Goal: Find specific page/section: Find specific page/section

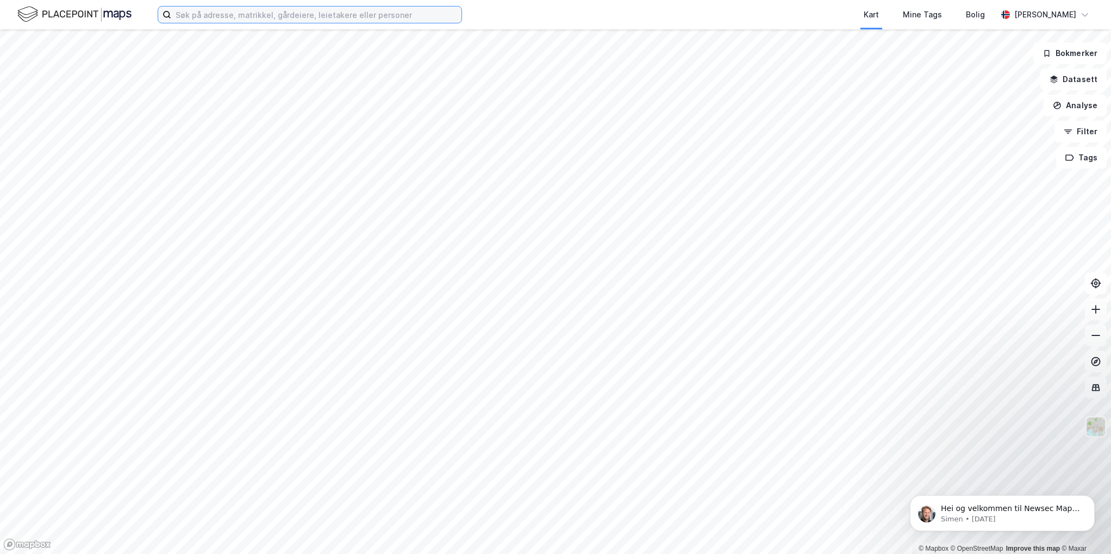
click at [209, 15] on input at bounding box center [316, 15] width 290 height 16
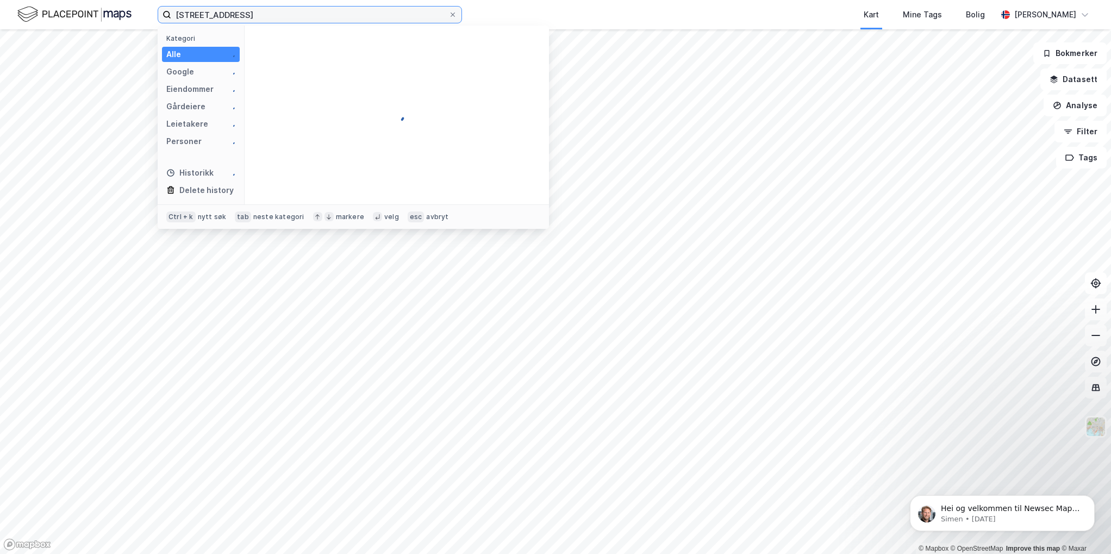
type input "[STREET_ADDRESS]"
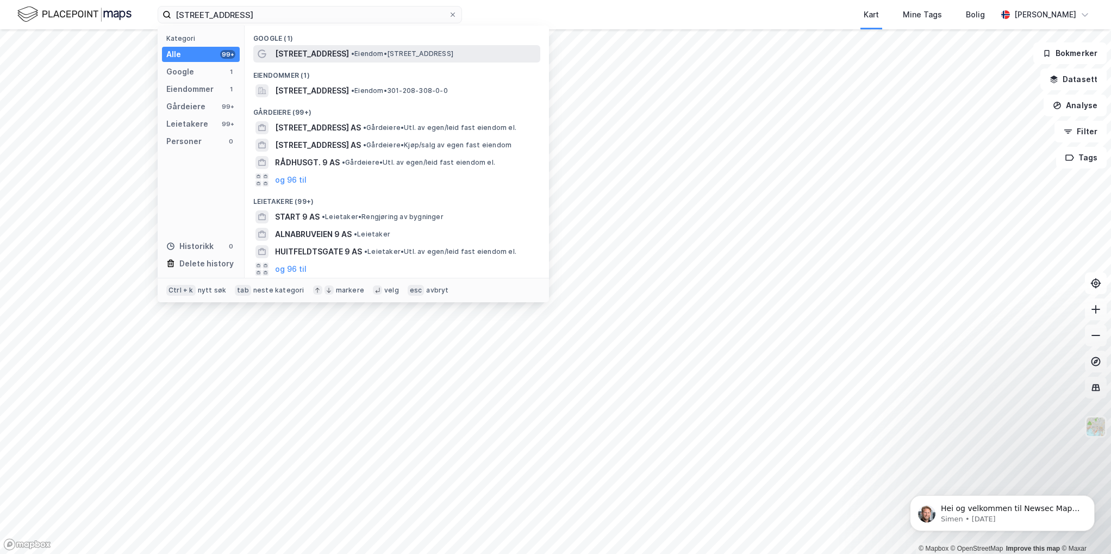
click at [327, 53] on span "[STREET_ADDRESS]" at bounding box center [312, 53] width 74 height 13
